Goal: Information Seeking & Learning: Learn about a topic

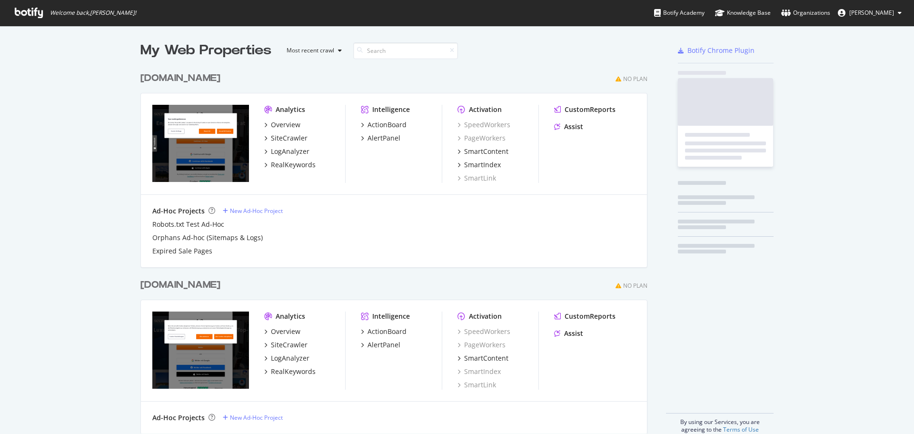
scroll to position [427, 900]
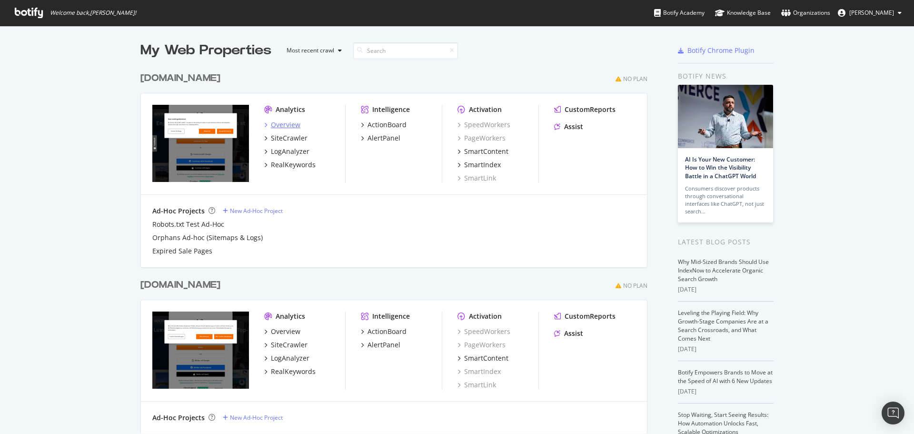
click at [280, 123] on div "Overview" at bounding box center [286, 125] width 30 height 10
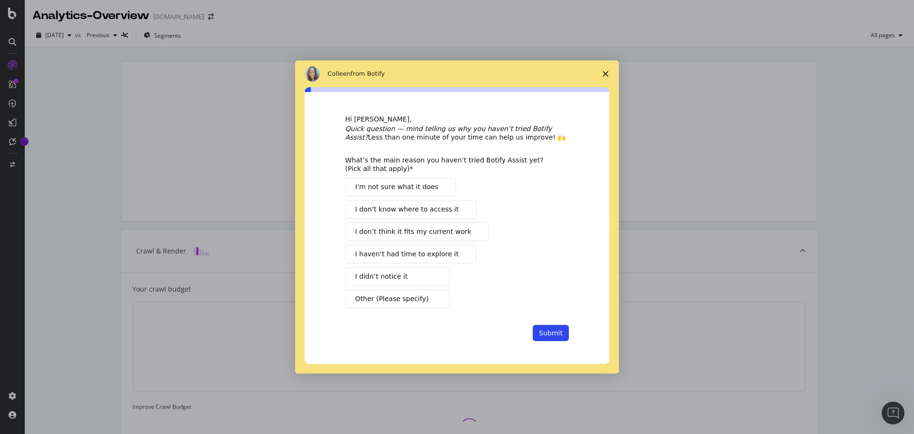
click at [611, 70] on span "Close survey" at bounding box center [605, 73] width 27 height 27
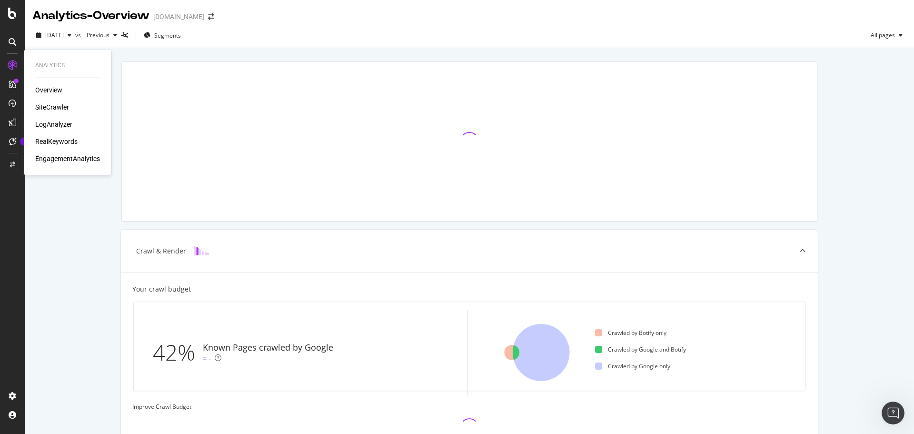
click at [52, 140] on div "RealKeywords" at bounding box center [56, 142] width 42 height 10
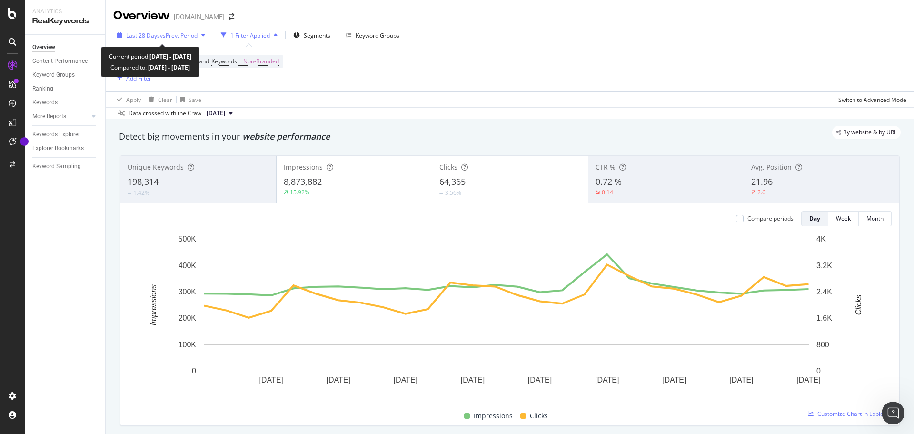
click at [175, 34] on span "vs Prev. Period" at bounding box center [179, 35] width 38 height 8
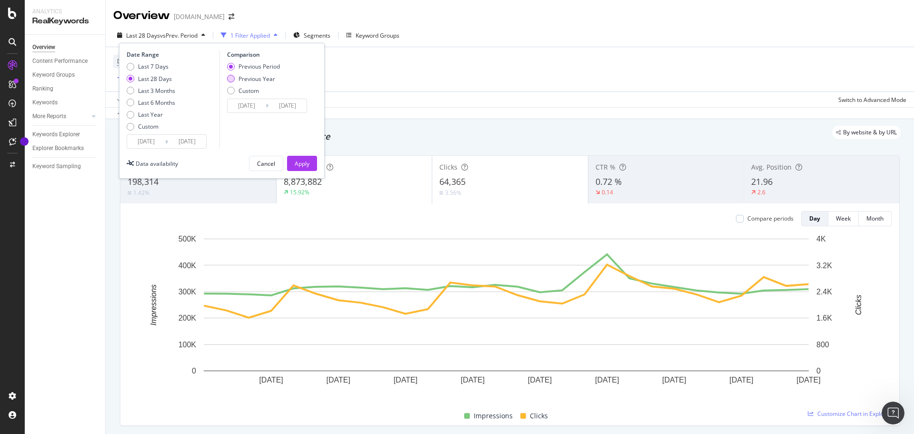
click at [260, 77] on div "Previous Year" at bounding box center [257, 79] width 37 height 8
type input "[DATE]"
click at [298, 165] on div "Apply" at bounding box center [302, 164] width 15 height 8
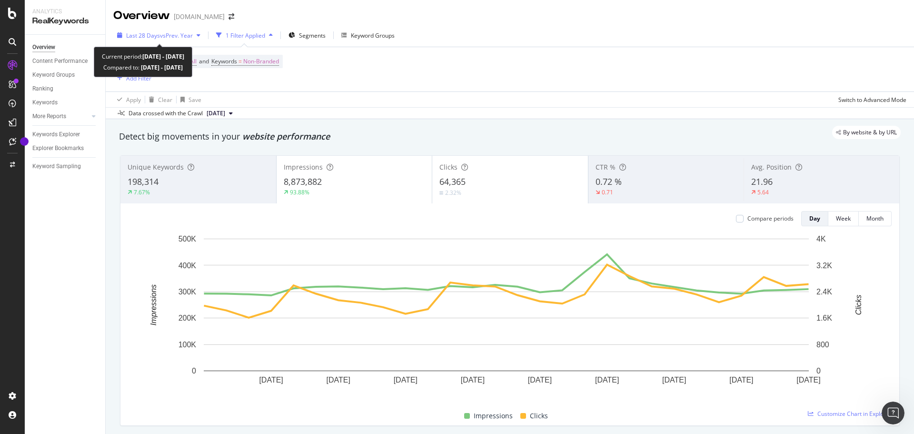
click at [162, 38] on span "vs Prev. Year" at bounding box center [176, 35] width 33 height 8
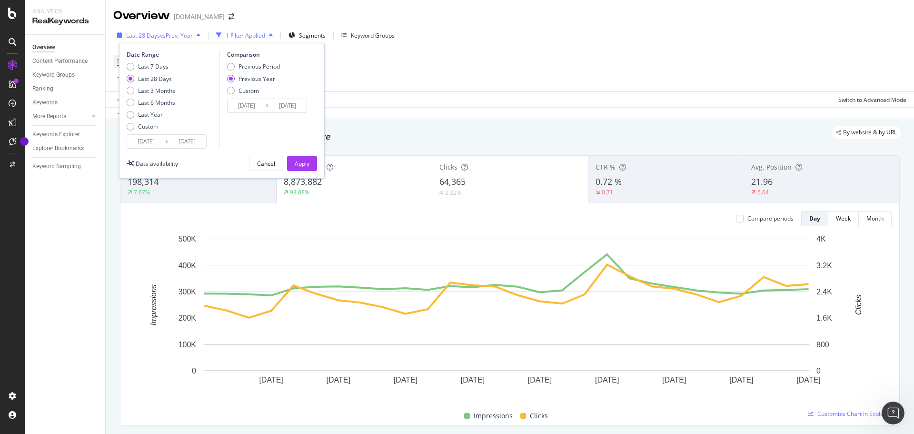
click at [157, 36] on span "Last 28 Days" at bounding box center [143, 35] width 34 height 8
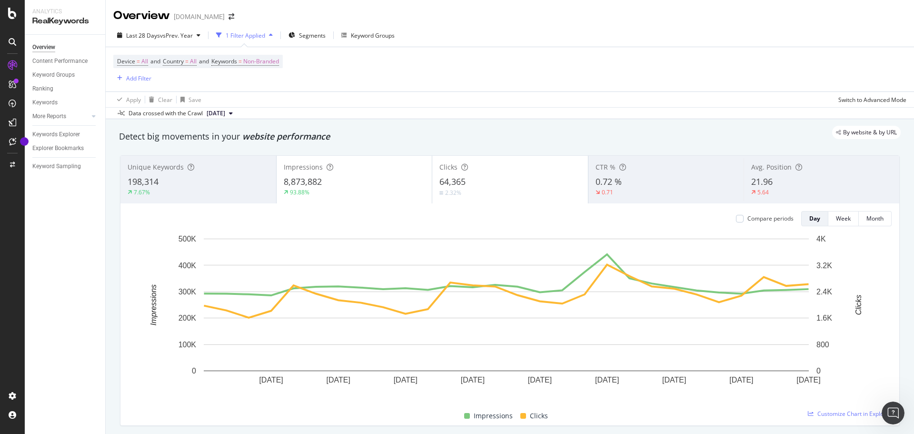
click at [653, 185] on div "0.72 %" at bounding box center [666, 182] width 141 height 12
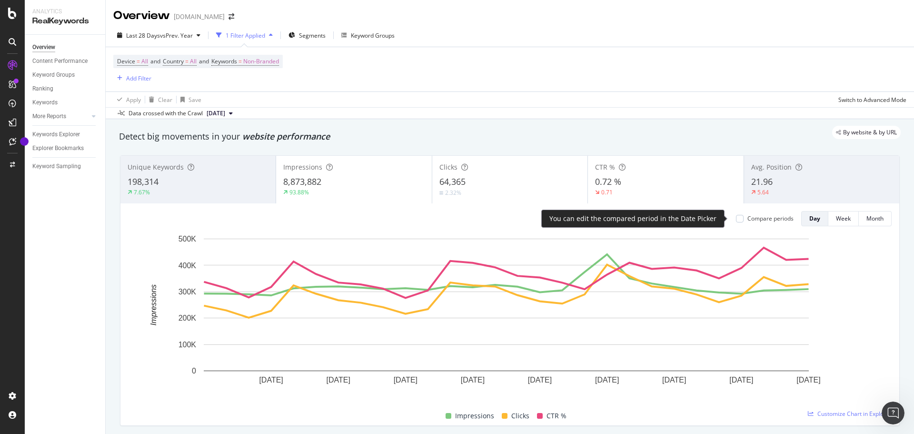
click at [748, 220] on div "Compare periods" at bounding box center [771, 218] width 46 height 8
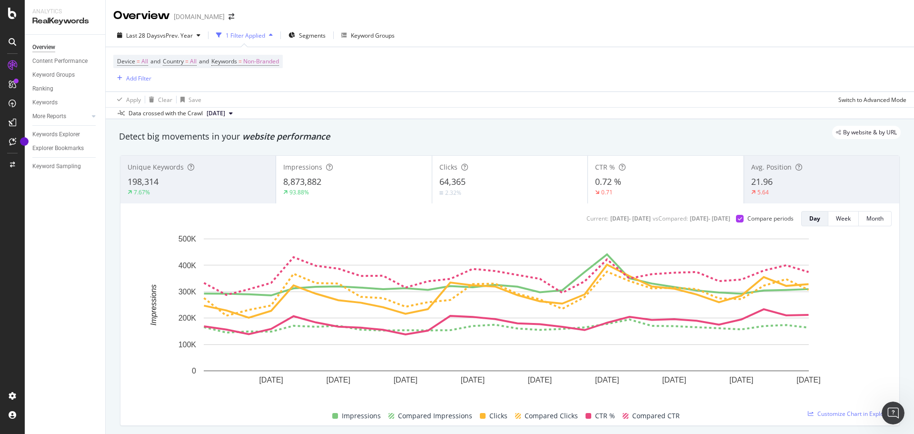
click at [652, 176] on div "0.72 %" at bounding box center [665, 182] width 141 height 12
